Goal: Transaction & Acquisition: Purchase product/service

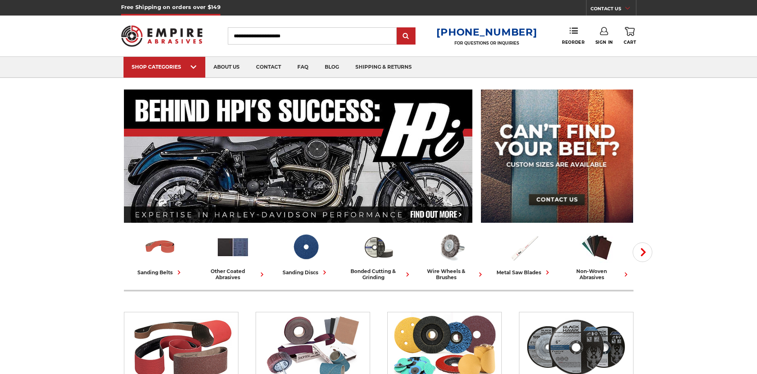
click at [353, 38] on input "Search" at bounding box center [312, 35] width 169 height 17
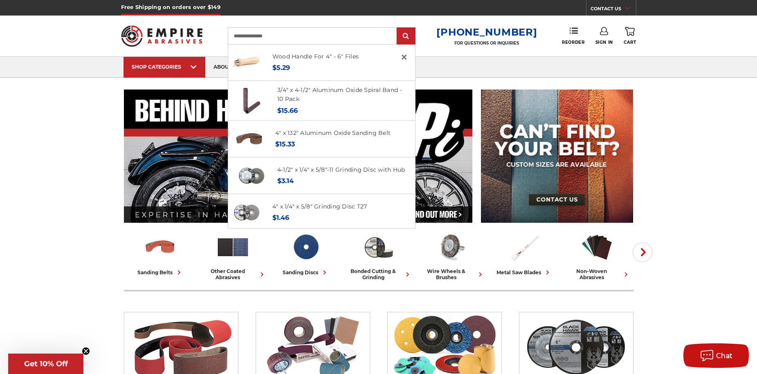
type input "**********"
click at [398, 28] on input "submit" at bounding box center [406, 36] width 16 height 16
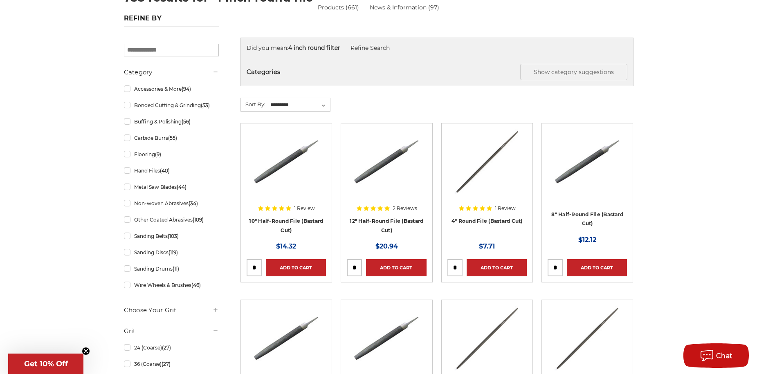
scroll to position [123, 0]
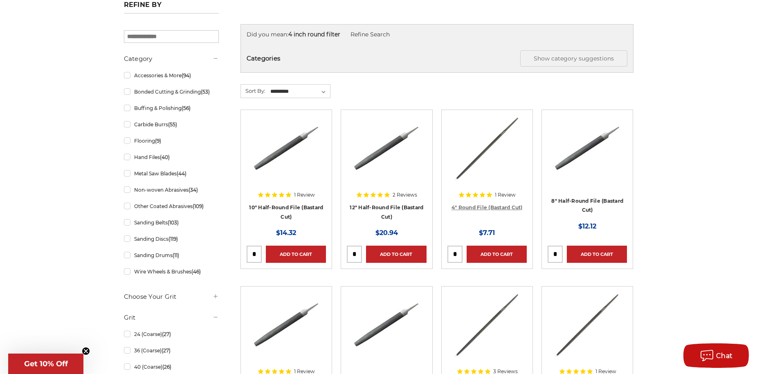
click at [498, 208] on link "4" Round File (Bastard Cut)" at bounding box center [487, 208] width 71 height 6
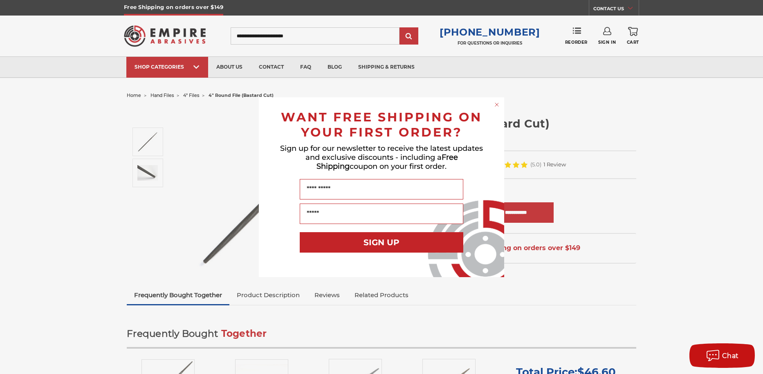
click at [496, 106] on circle "Close dialog" at bounding box center [497, 105] width 8 height 8
